Goal: Transaction & Acquisition: Purchase product/service

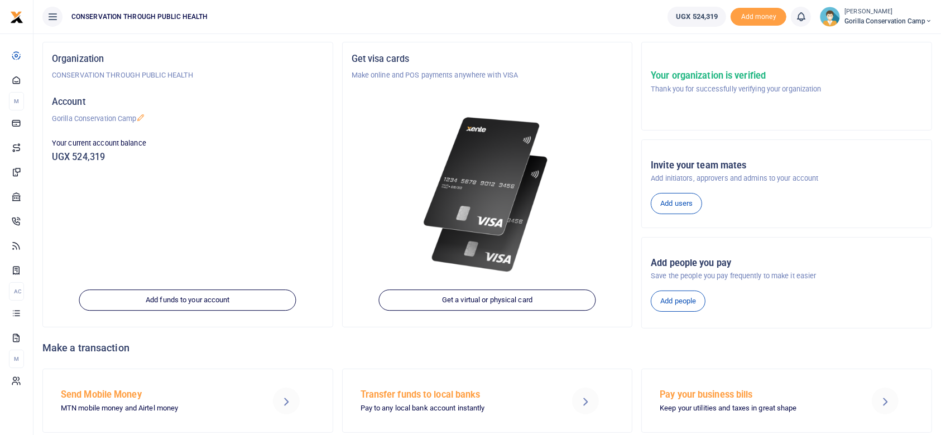
scroll to position [90, 0]
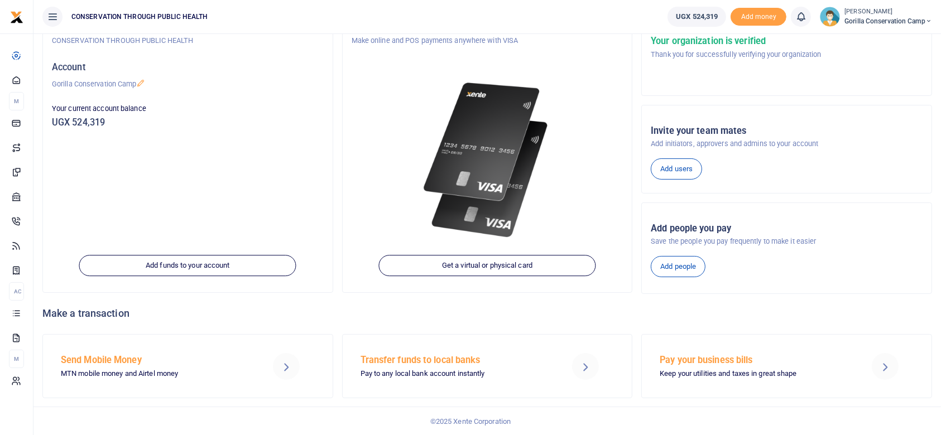
click at [91, 358] on h5 "Send Mobile Money" at bounding box center [155, 360] width 188 height 11
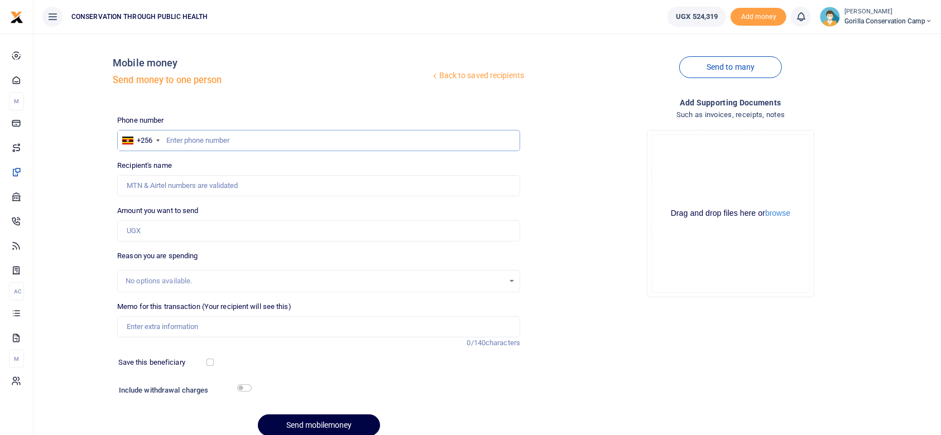
click at [173, 138] on input "text" at bounding box center [318, 140] width 403 height 21
type input "780484259"
type input "[PERSON_NAME]"
type input "780484259"
click at [156, 233] on input "Amount you want to send" at bounding box center [318, 230] width 403 height 21
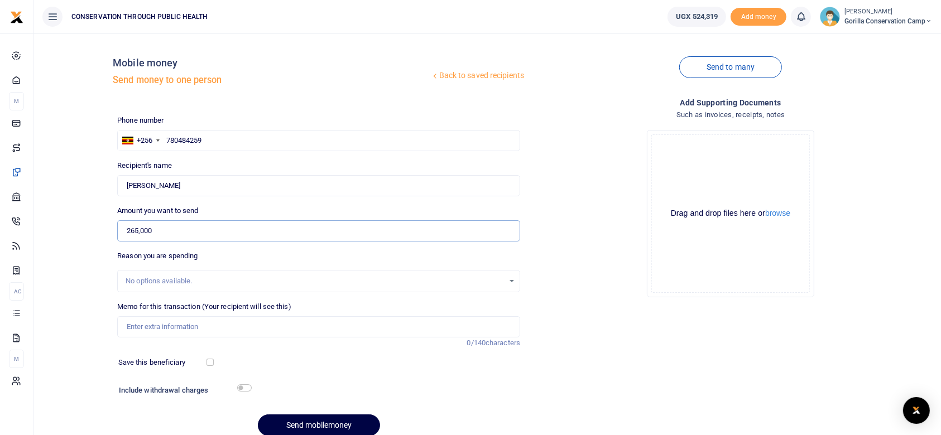
type input "265,000"
click at [165, 330] on input "Memo for this transaction (Your recipient will see this)" at bounding box center [318, 326] width 403 height 21
click at [193, 328] on input "Refrigerator repair" at bounding box center [318, 326] width 403 height 21
type input "Refrigerator repair urgently"
click at [241, 386] on input "checkbox" at bounding box center [244, 387] width 15 height 7
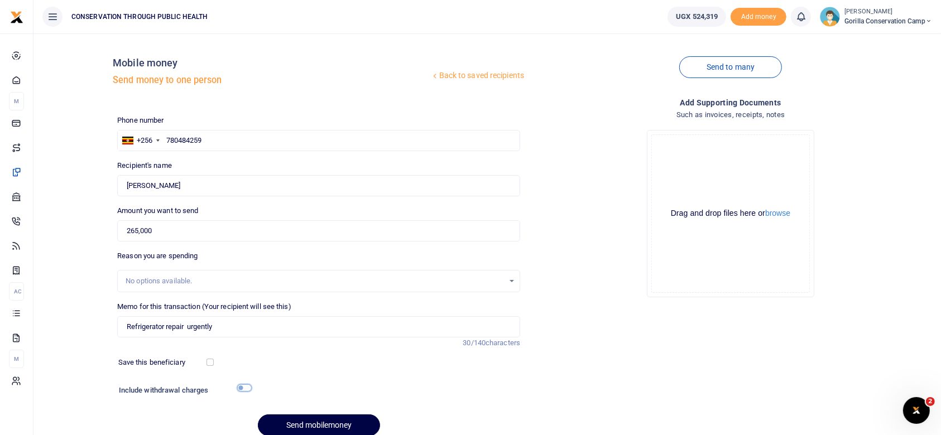
checkbox input "true"
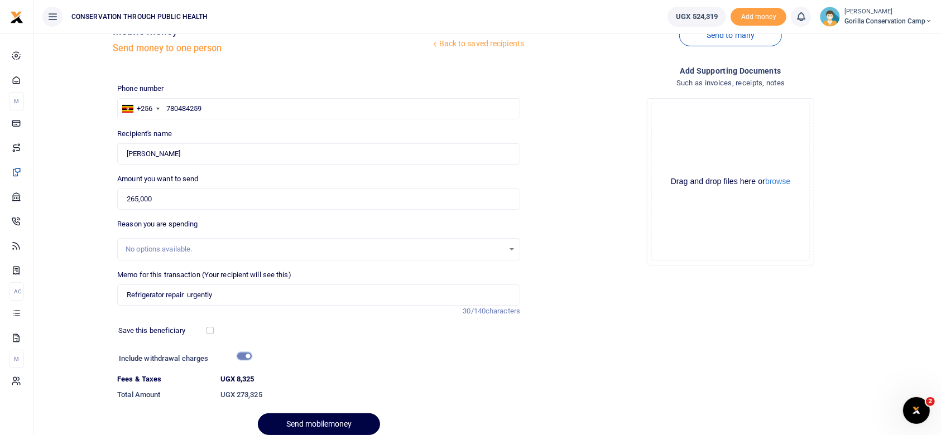
scroll to position [78, 0]
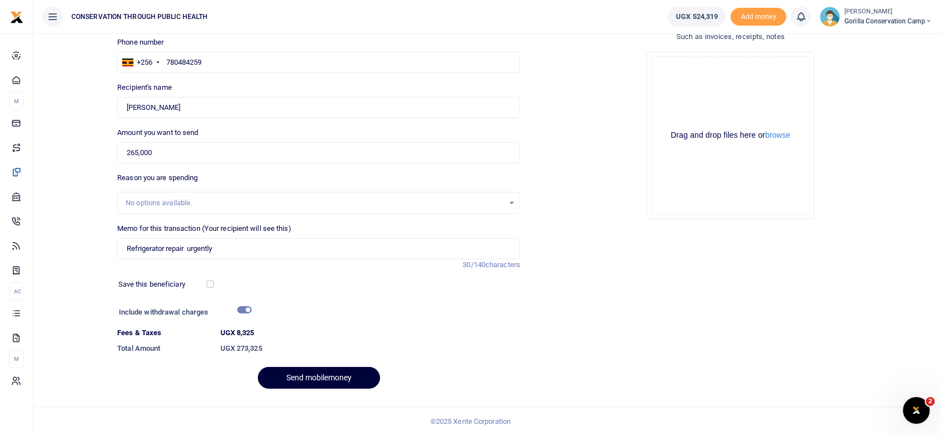
click at [320, 374] on button "Send mobilemoney" at bounding box center [319, 378] width 122 height 22
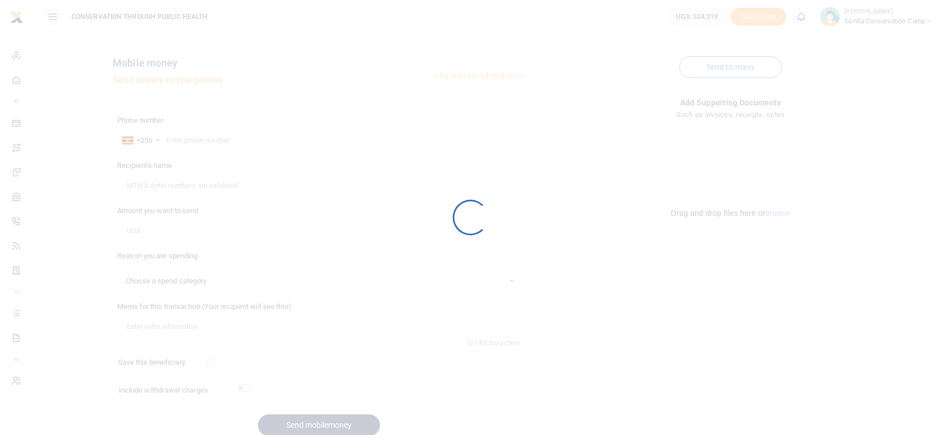
select select
